Goal: Navigation & Orientation: Find specific page/section

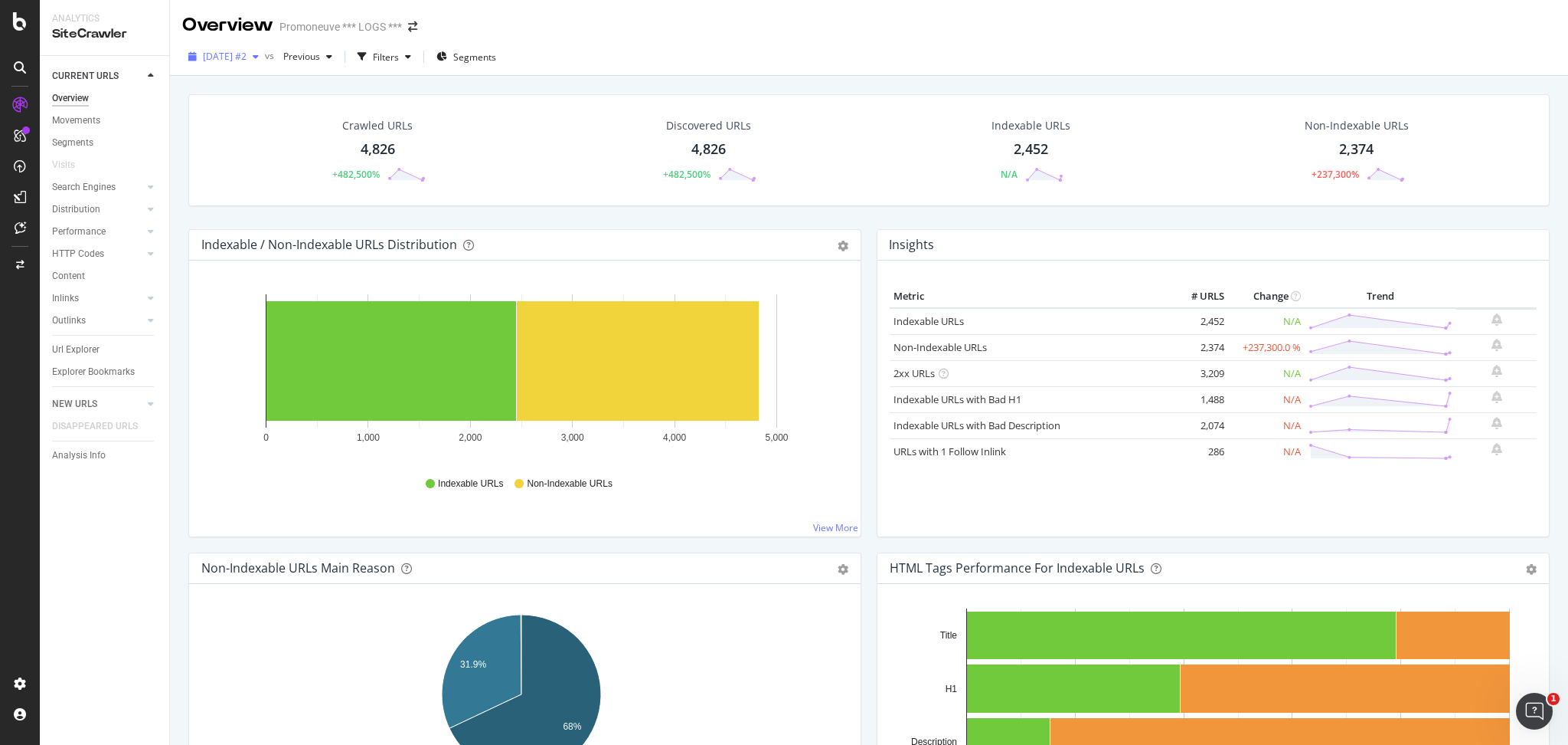
click at [259, 54] on icon "button" at bounding box center [256, 57] width 6 height 9
click at [414, 29] on icon "arrow-right-arrow-left" at bounding box center [413, 27] width 9 height 11
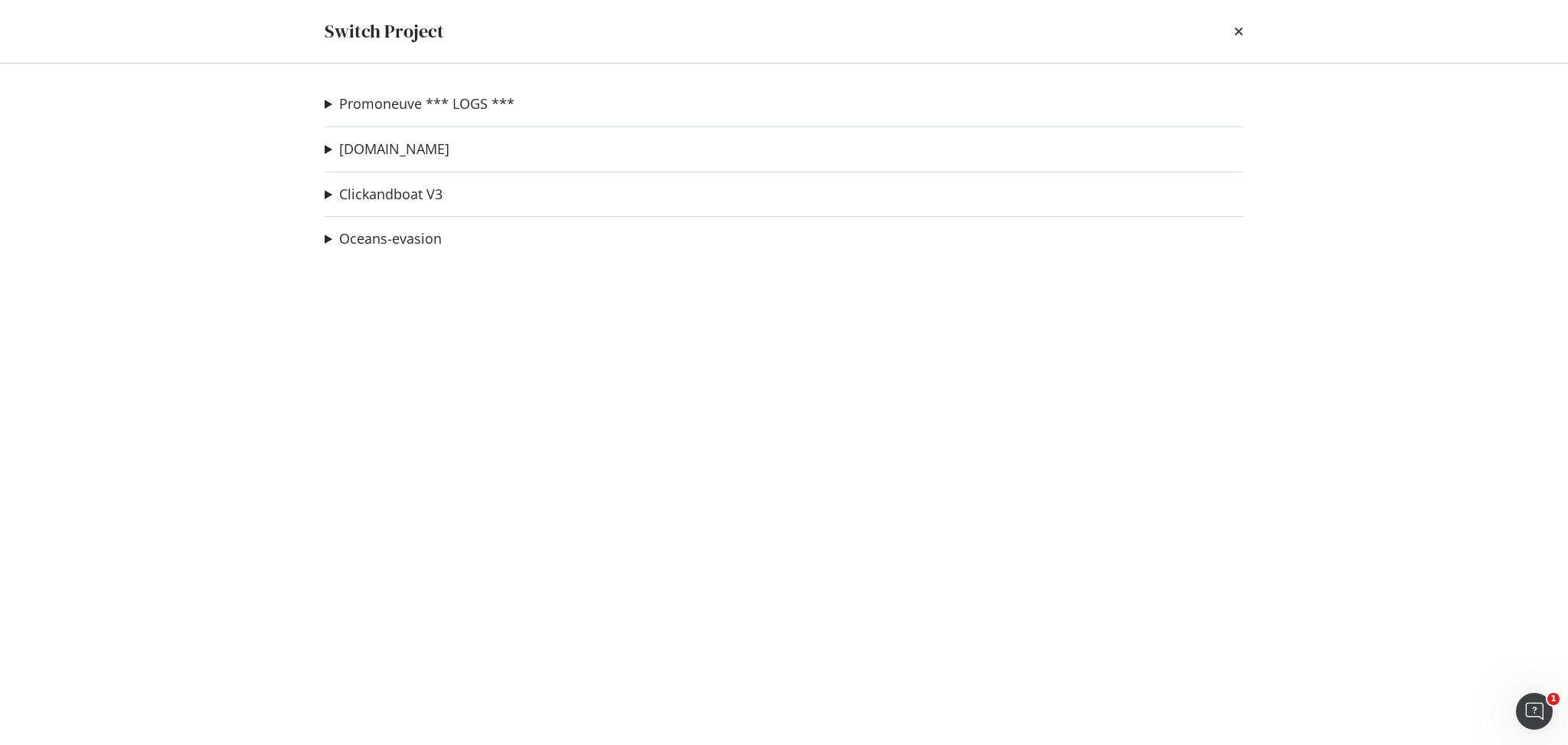
click at [328, 110] on summary "Promoneuve *** LOGS ***" at bounding box center [420, 104] width 190 height 20
click at [378, 137] on link "PN crawl 2" at bounding box center [378, 134] width 81 height 16
